Goal: Information Seeking & Learning: Learn about a topic

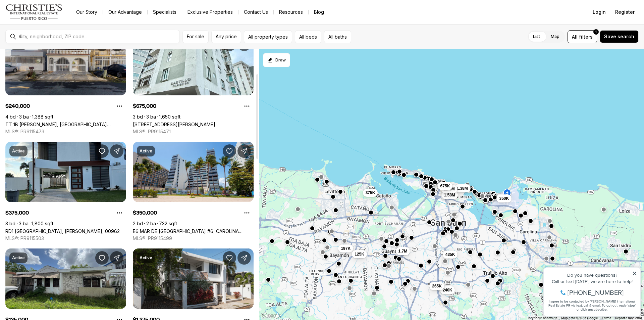
scroll to position [134, 0]
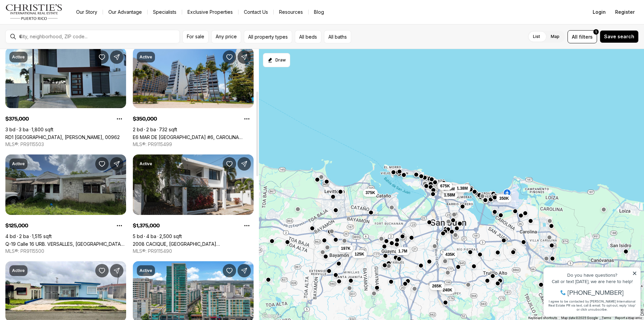
click at [78, 241] on link "Q-19 Calle 16 URB. VERSALLES, [GEOGRAPHIC_DATA], 00959" at bounding box center [65, 244] width 121 height 6
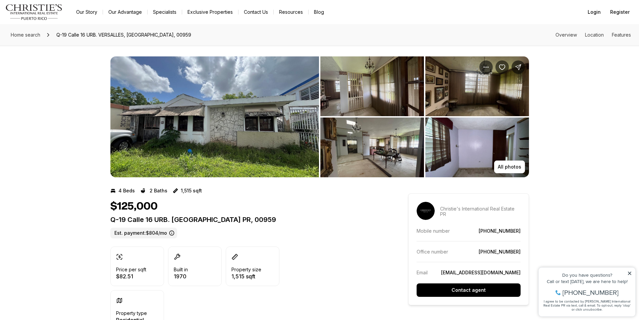
click at [202, 150] on img "View image gallery" at bounding box center [214, 116] width 209 height 121
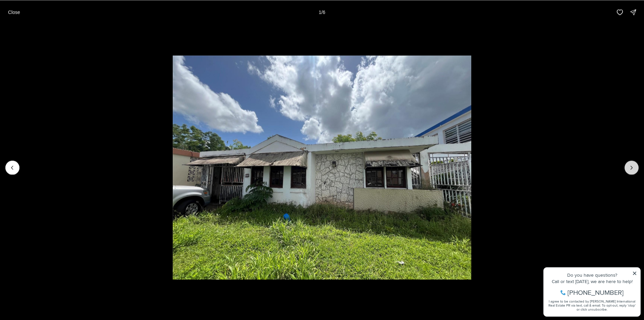
click at [632, 170] on icon "Next slide" at bounding box center [632, 167] width 7 height 7
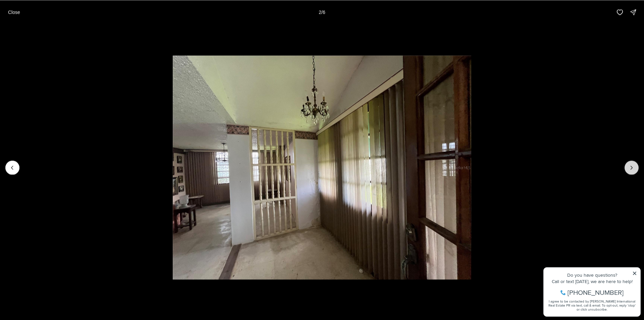
click at [632, 170] on icon "Next slide" at bounding box center [632, 167] width 7 height 7
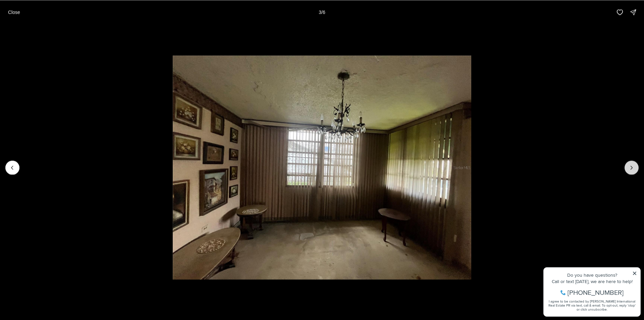
click at [632, 170] on icon "Next slide" at bounding box center [632, 167] width 7 height 7
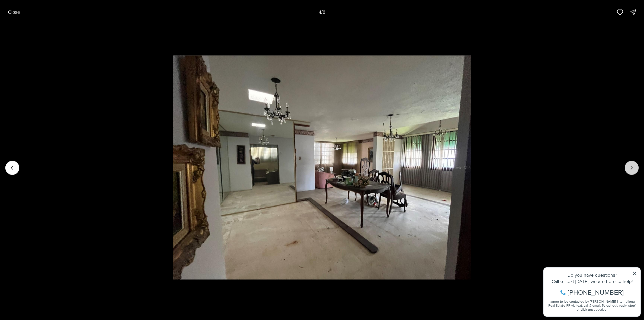
click at [632, 170] on icon "Next slide" at bounding box center [632, 167] width 7 height 7
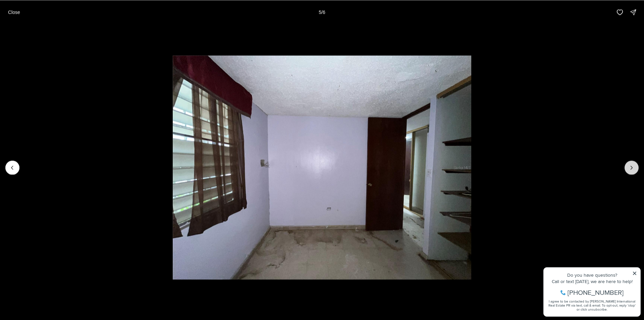
click at [632, 170] on icon "Next slide" at bounding box center [632, 167] width 7 height 7
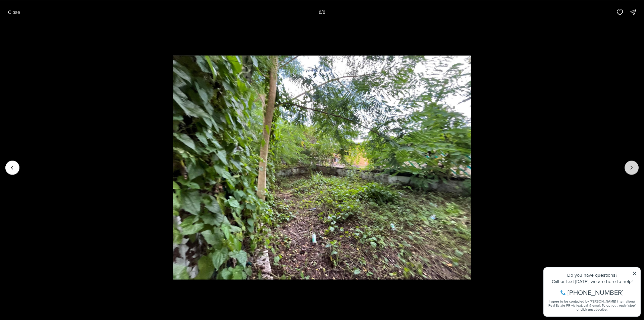
click at [632, 170] on div at bounding box center [632, 167] width 14 height 14
click at [630, 169] on div at bounding box center [632, 167] width 14 height 14
click at [15, 12] on p "Close" at bounding box center [14, 11] width 12 height 5
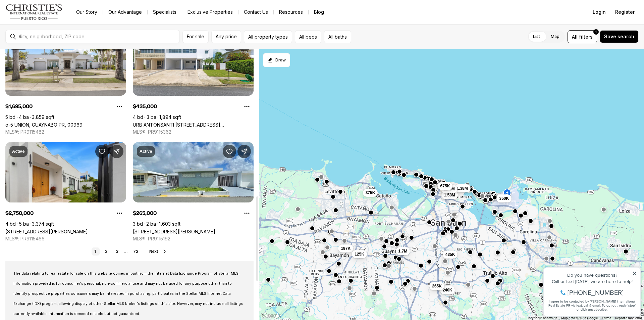
scroll to position [470, 0]
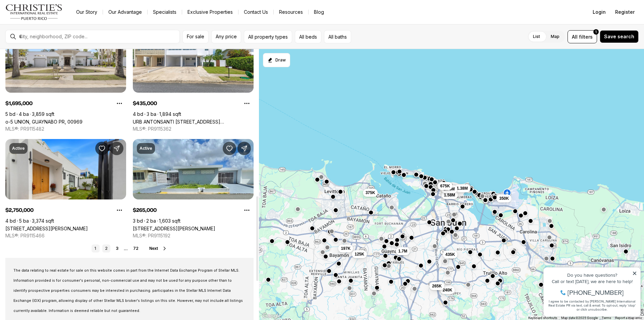
click at [106, 248] on link "2" at bounding box center [106, 248] width 8 height 8
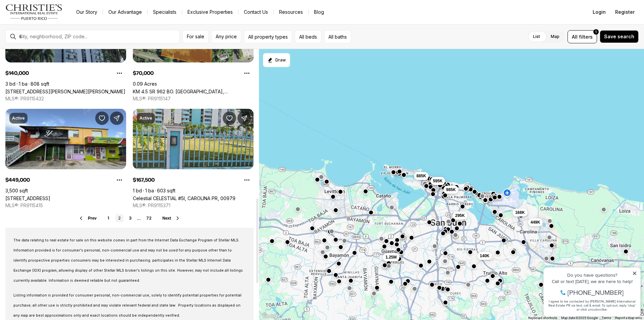
scroll to position [503, 0]
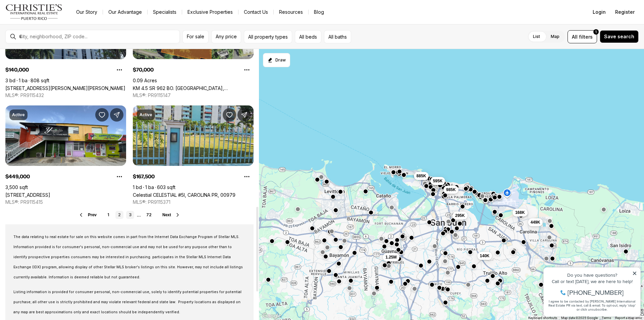
click at [130, 213] on link "3" at bounding box center [130, 215] width 8 height 8
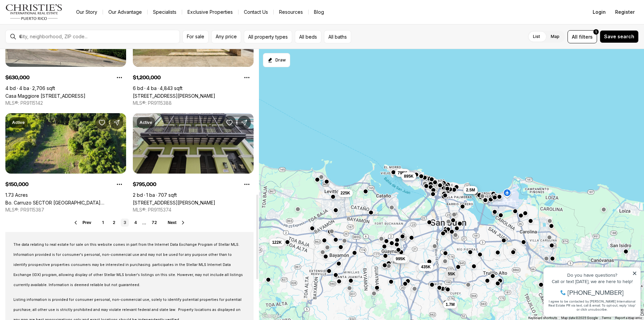
scroll to position [503, 0]
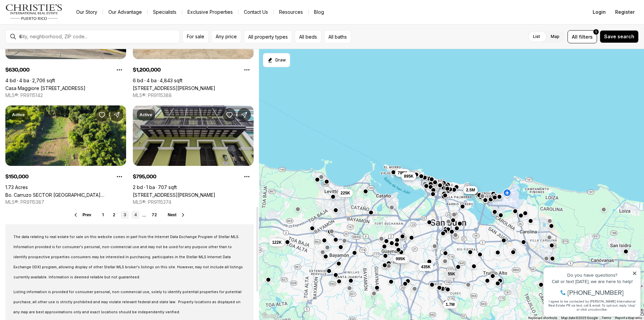
click at [137, 215] on link "4" at bounding box center [136, 215] width 8 height 8
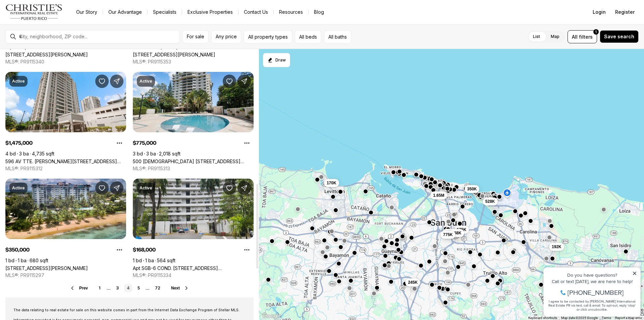
scroll to position [436, 0]
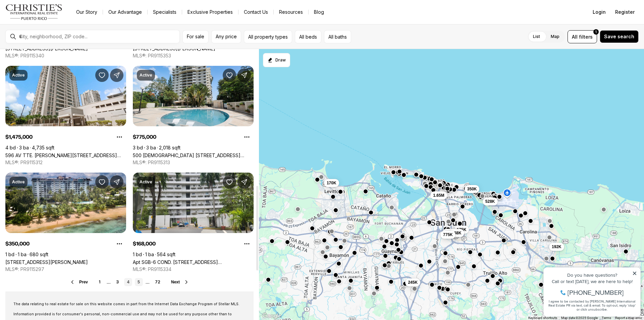
click at [141, 281] on link "5" at bounding box center [139, 282] width 8 height 8
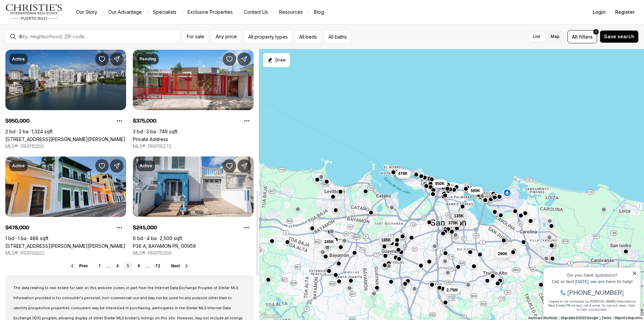
scroll to position [503, 0]
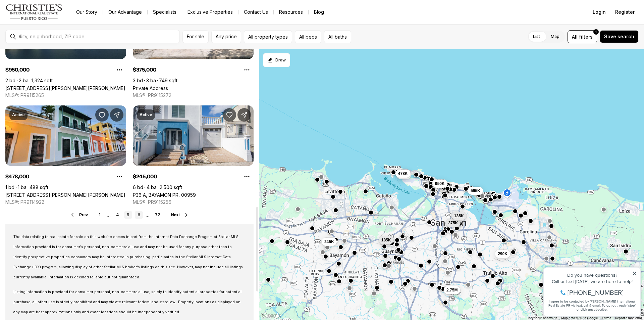
click at [139, 213] on link "6" at bounding box center [139, 215] width 8 height 8
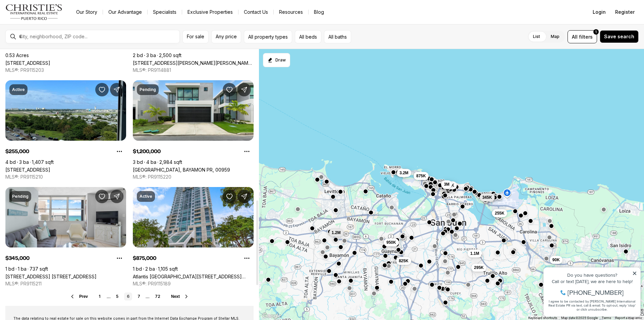
scroll to position [503, 0]
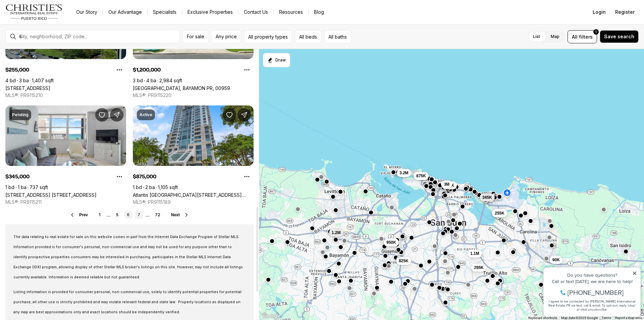
click at [141, 214] on link "7" at bounding box center [139, 215] width 8 height 8
